Goal: Complete application form

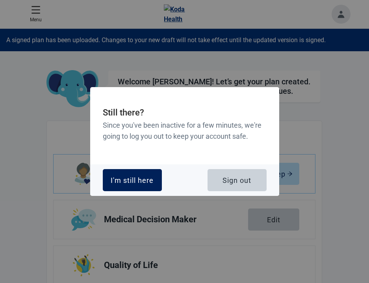
click at [153, 184] on div "I'm still here" at bounding box center [132, 180] width 43 height 8
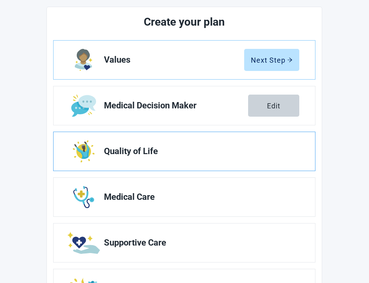
scroll to position [113, 0]
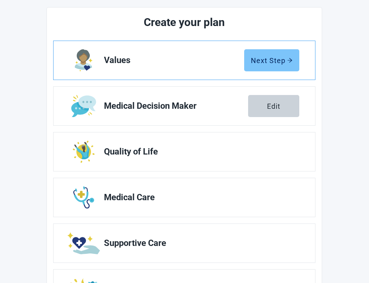
click at [291, 66] on button "Next Step" at bounding box center [271, 60] width 55 height 22
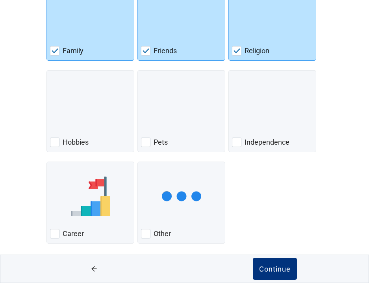
scroll to position [135, 0]
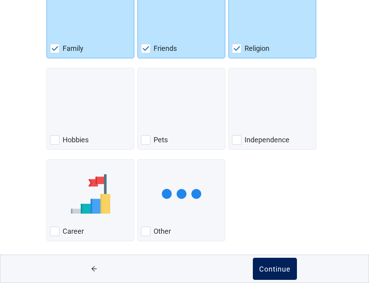
click at [278, 272] on div "Continue" at bounding box center [275, 269] width 32 height 8
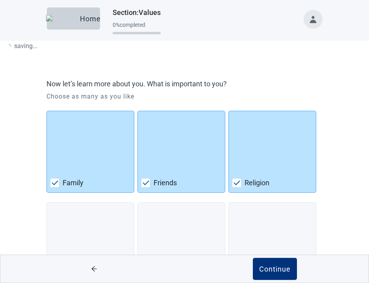
scroll to position [0, 0]
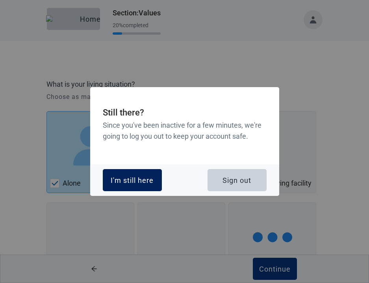
click at [149, 183] on div "I'm still here" at bounding box center [132, 180] width 43 height 8
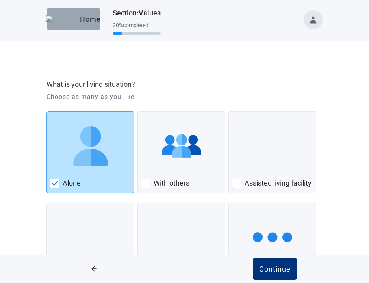
click at [80, 25] on button "Home" at bounding box center [73, 19] width 53 height 22
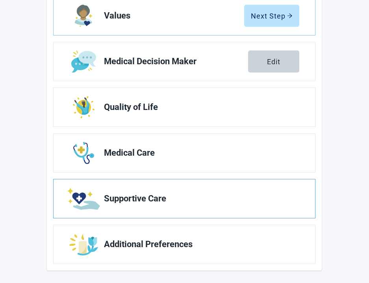
scroll to position [158, 0]
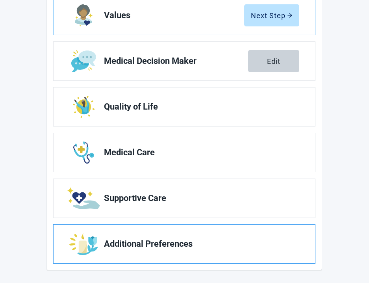
click at [245, 240] on span "Additional Preferences" at bounding box center [198, 243] width 189 height 9
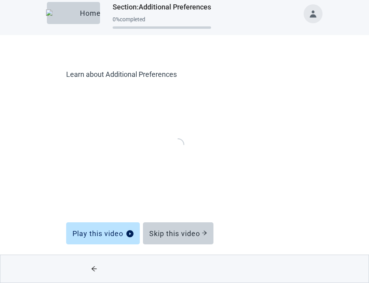
scroll to position [6, 0]
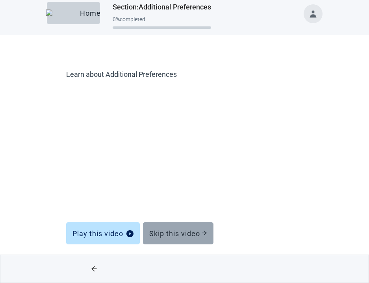
click at [188, 228] on button "Skip this video" at bounding box center [178, 233] width 71 height 22
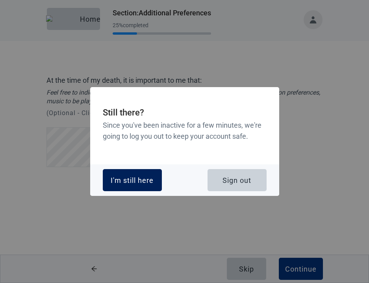
click at [137, 179] on div "I'm still here" at bounding box center [132, 180] width 43 height 8
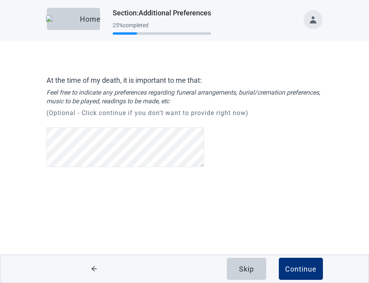
click at [275, 145] on div "At the time of my death, it is important to me that: Feel free to indicate any …" at bounding box center [184, 123] width 276 height 94
click at [278, 161] on div "At the time of my death, it is important to me that: Feel free to indicate any …" at bounding box center [184, 123] width 276 height 94
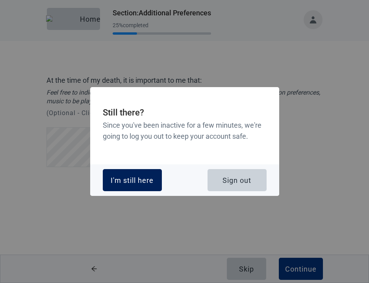
click at [128, 187] on button "I'm still here" at bounding box center [132, 180] width 59 height 22
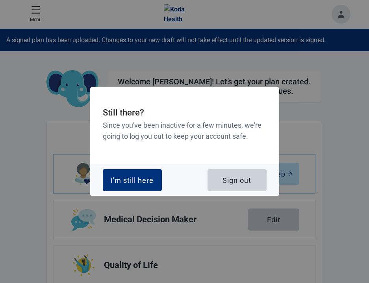
click at [189, 127] on h3 "Since you've been inactive for a few minutes, we're going to log you out to kee…" at bounding box center [185, 131] width 164 height 22
click at [187, 139] on h3 "Since you've been inactive for a few minutes, we're going to log you out to kee…" at bounding box center [185, 131] width 164 height 22
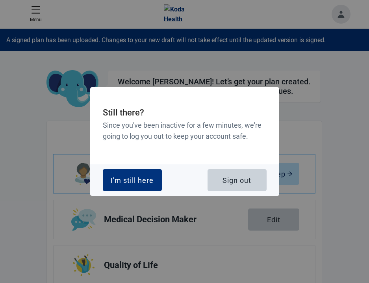
click at [187, 139] on h3 "Since you've been inactive for a few minutes, we're going to log you out to kee…" at bounding box center [185, 131] width 164 height 22
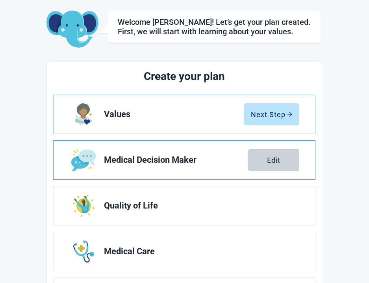
scroll to position [158, 0]
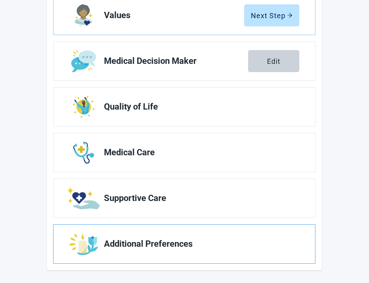
click at [187, 240] on span "Additional Preferences" at bounding box center [198, 243] width 189 height 9
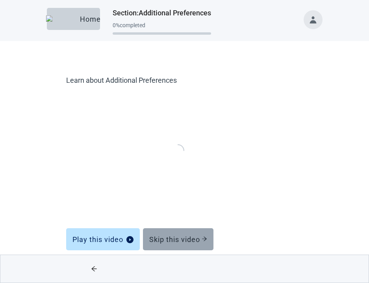
click at [181, 243] on div "Skip this video" at bounding box center [178, 239] width 58 height 8
click at [202, 238] on div "Skip this video" at bounding box center [178, 239] width 58 height 8
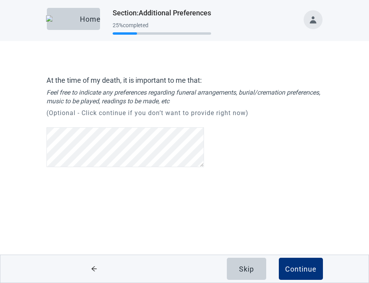
click at [311, 15] on button "Toggle account menu" at bounding box center [313, 19] width 19 height 19
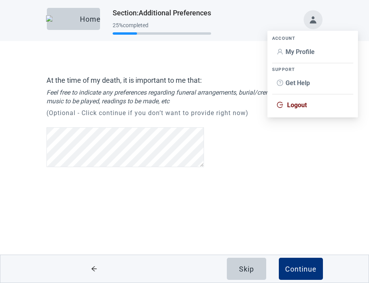
click at [292, 103] on span "Logout" at bounding box center [297, 104] width 20 height 7
